Goal: Task Accomplishment & Management: Use online tool/utility

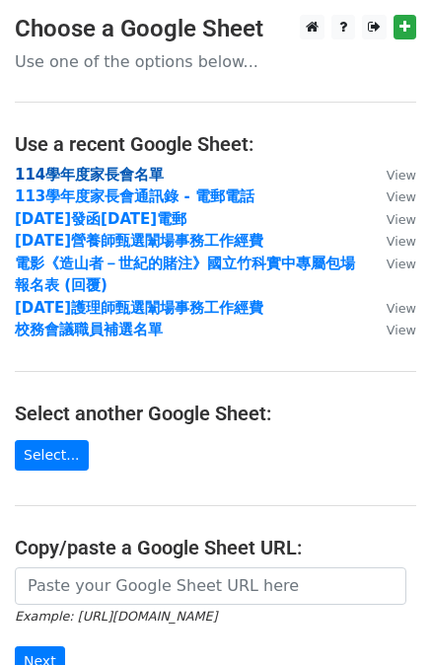
click at [50, 174] on strong "114學年度家長會名單" at bounding box center [89, 175] width 149 height 18
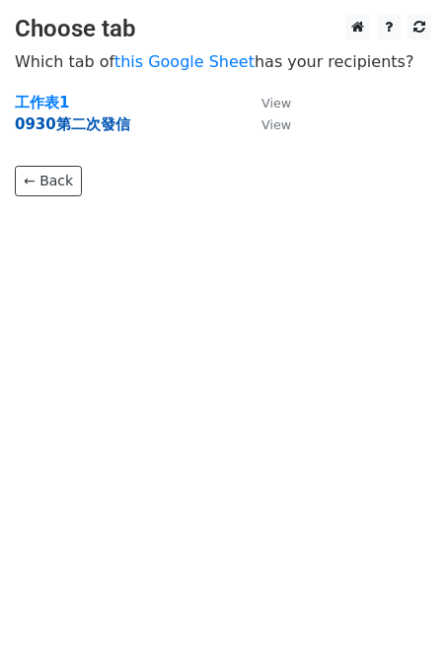
click at [86, 126] on strong "0930第二次發信" at bounding box center [72, 124] width 115 height 18
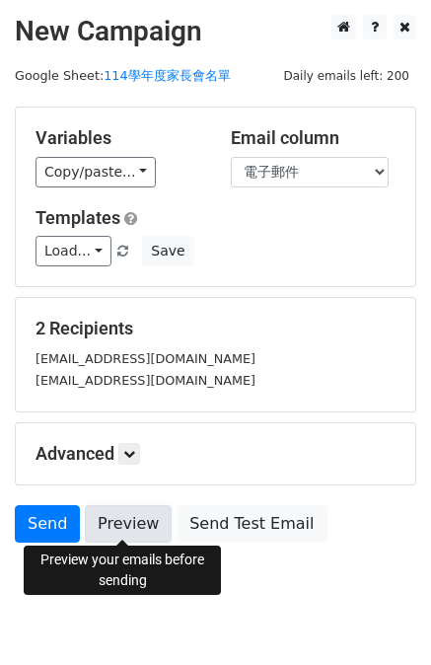
click at [118, 526] on link "Preview" at bounding box center [128, 523] width 87 height 37
